Goal: Task Accomplishment & Management: Use online tool/utility

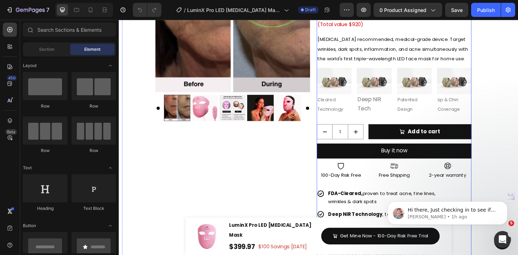
scroll to position [17, 0]
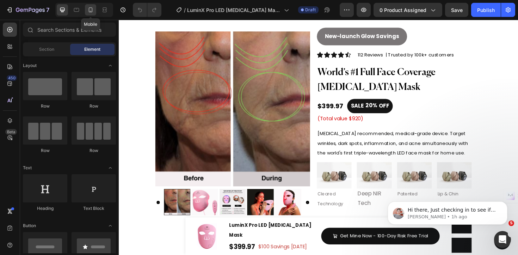
click at [94, 12] on icon at bounding box center [90, 9] width 7 height 7
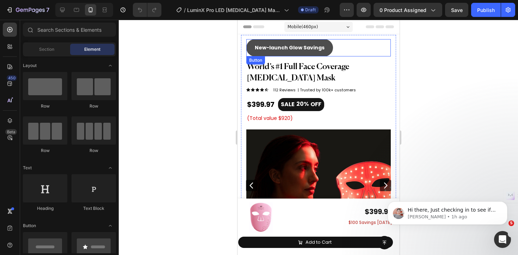
click at [327, 49] on button "New-launch Glow Savings" at bounding box center [289, 47] width 87 height 17
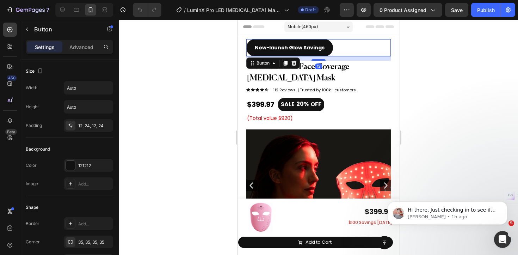
click at [185, 114] on div at bounding box center [318, 137] width 399 height 235
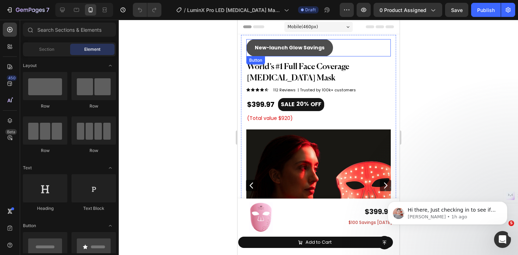
click at [251, 45] on button "New-launch Glow Savings" at bounding box center [289, 47] width 87 height 17
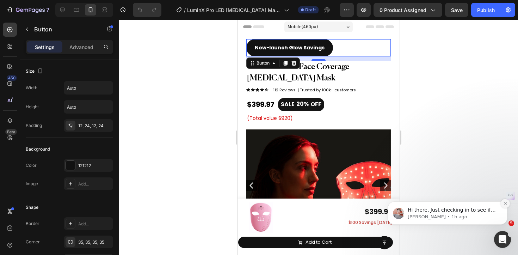
click at [504, 204] on icon "Dismiss notification" at bounding box center [505, 203] width 4 height 4
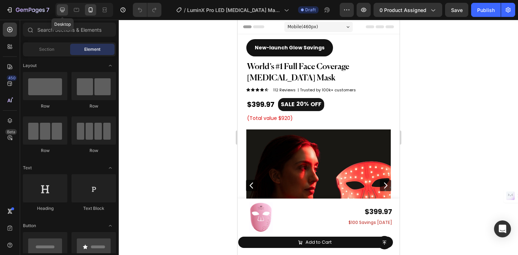
click at [64, 8] on icon at bounding box center [62, 10] width 5 height 5
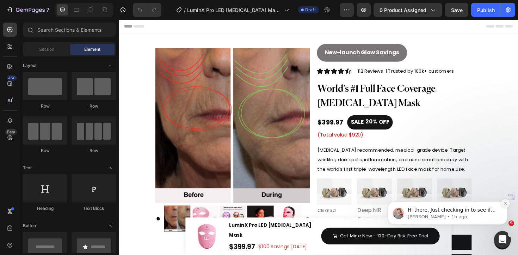
click at [505, 204] on icon "Dismiss notification" at bounding box center [505, 203] width 4 height 4
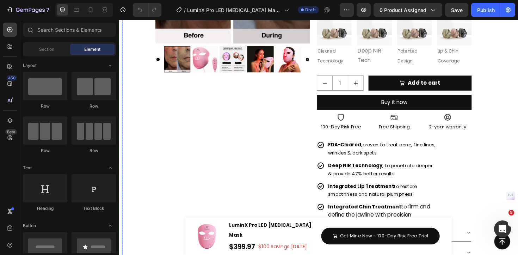
scroll to position [156, 0]
